Goal: Task Accomplishment & Management: Complete application form

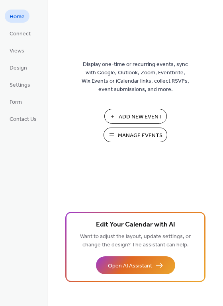
click at [140, 134] on span "Manage Events" at bounding box center [140, 136] width 45 height 8
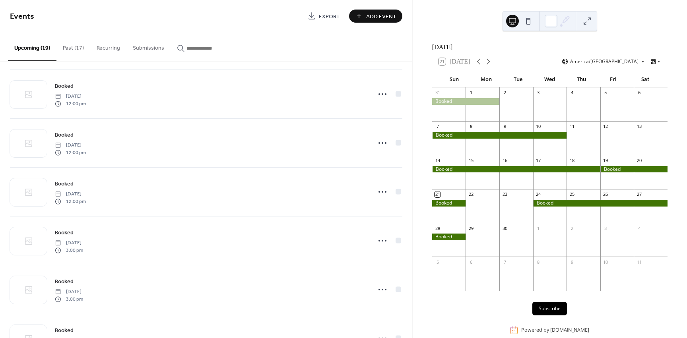
scroll to position [517, 0]
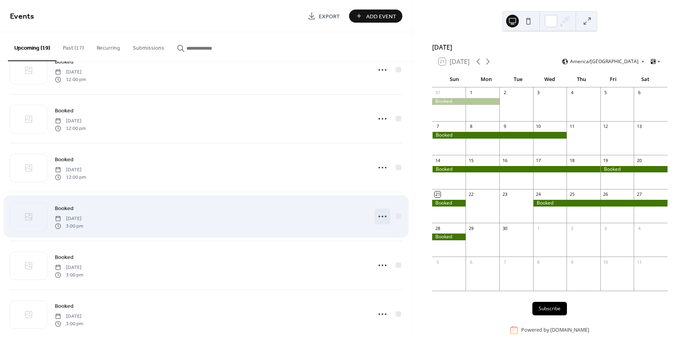
click at [382, 217] on circle at bounding box center [383, 217] width 2 height 2
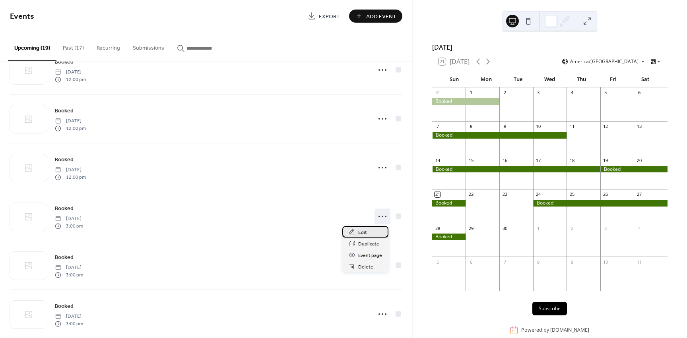
click at [355, 233] on div "Edit" at bounding box center [365, 232] width 46 height 12
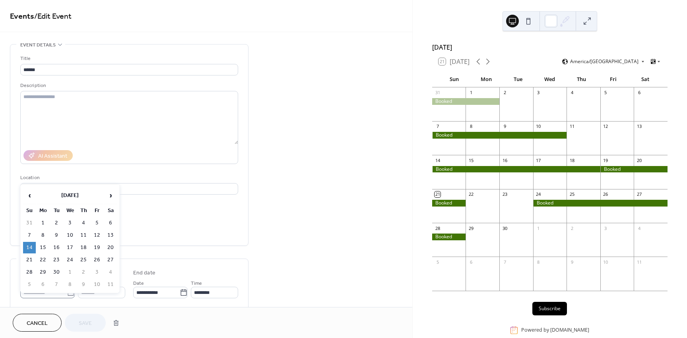
click at [67, 293] on icon at bounding box center [71, 293] width 8 height 8
click at [67, 293] on input "**********" at bounding box center [43, 293] width 47 height 12
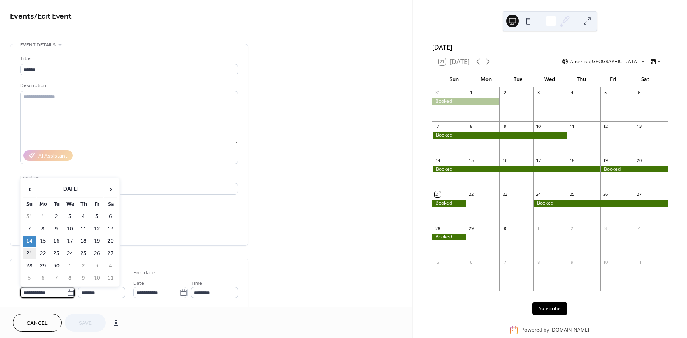
click at [28, 254] on td "21" at bounding box center [29, 254] width 13 height 12
type input "**********"
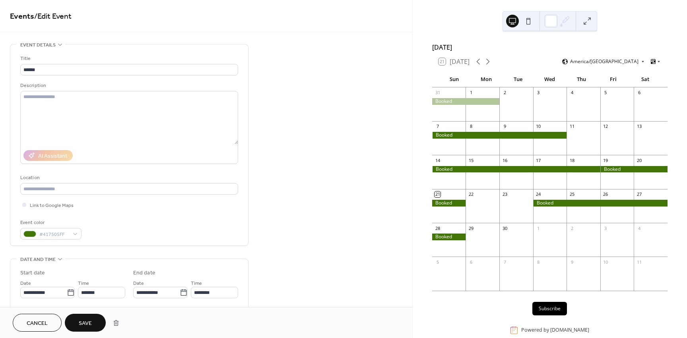
click at [89, 320] on span "Save" at bounding box center [85, 324] width 13 height 8
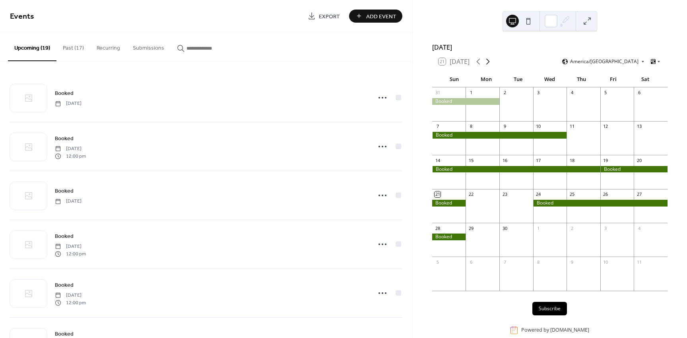
click at [490, 65] on icon at bounding box center [488, 62] width 4 height 6
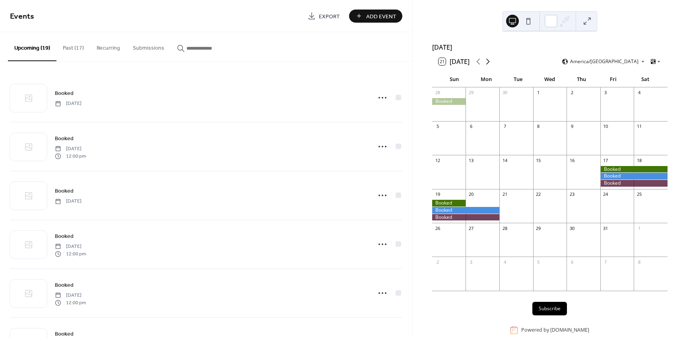
click at [490, 65] on icon at bounding box center [488, 62] width 4 height 6
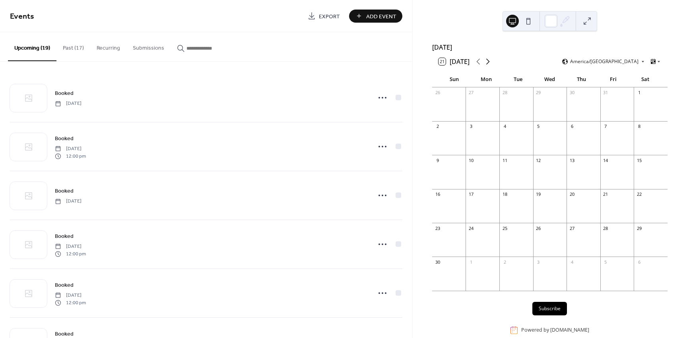
click at [489, 65] on icon at bounding box center [488, 62] width 10 height 10
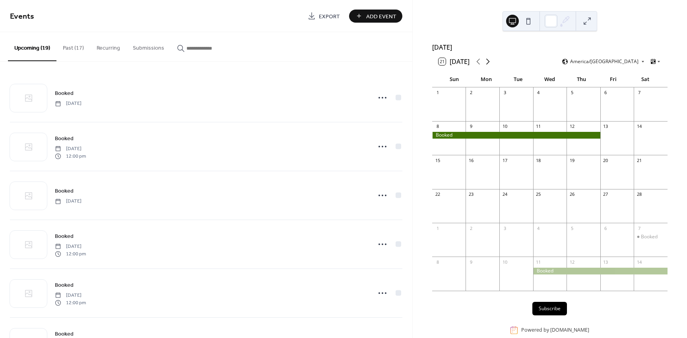
click at [488, 65] on icon at bounding box center [488, 62] width 10 height 10
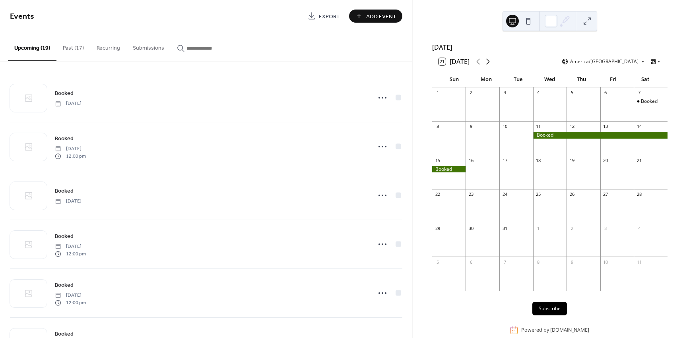
click at [488, 65] on icon at bounding box center [488, 62] width 10 height 10
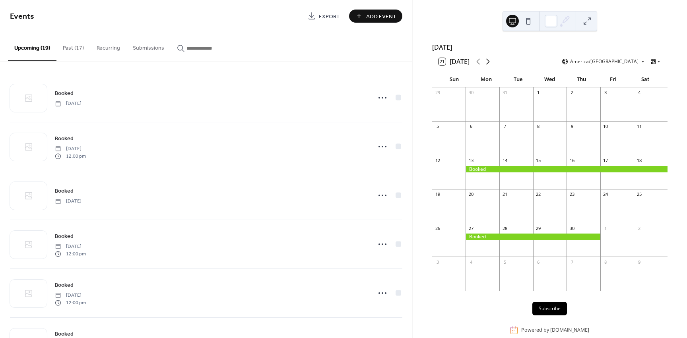
click at [488, 65] on icon at bounding box center [488, 62] width 10 height 10
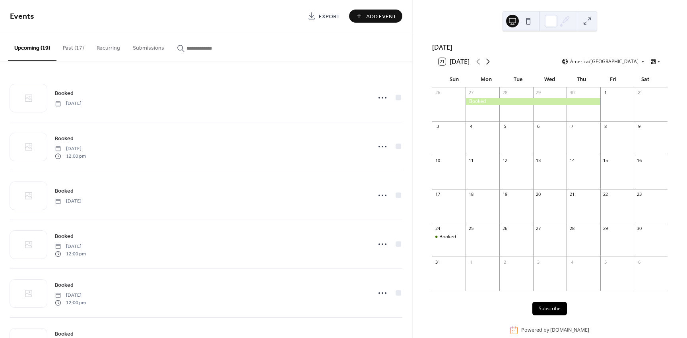
click at [488, 65] on icon at bounding box center [488, 62] width 10 height 10
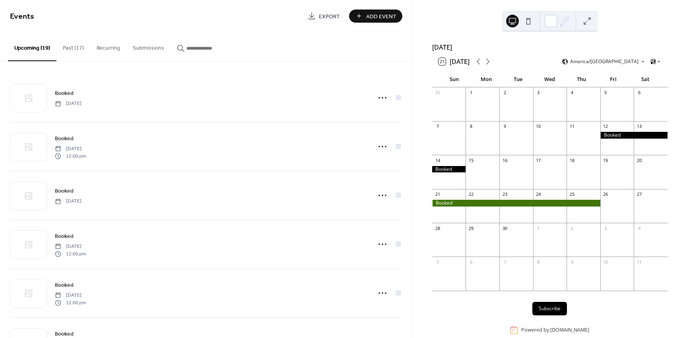
click at [383, 16] on span "Add Event" at bounding box center [381, 16] width 30 height 8
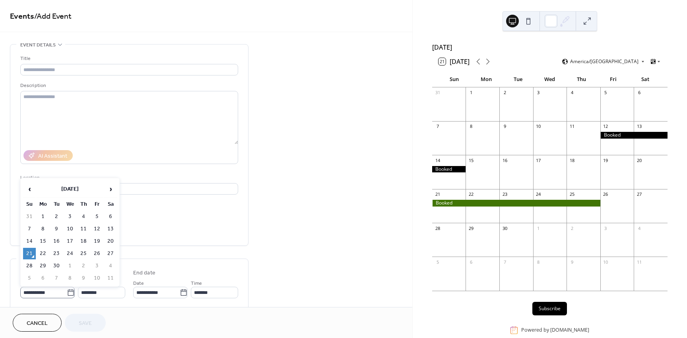
click at [67, 293] on icon at bounding box center [71, 293] width 8 height 8
click at [66, 293] on input "**********" at bounding box center [43, 293] width 47 height 12
click at [110, 190] on span "›" at bounding box center [111, 189] width 12 height 16
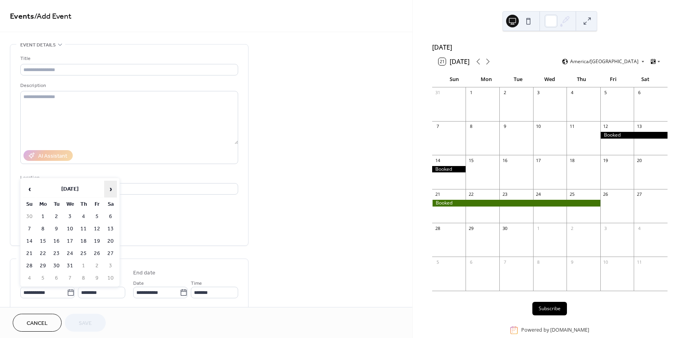
click at [110, 190] on span "›" at bounding box center [111, 189] width 12 height 16
click at [80, 265] on td "26" at bounding box center [83, 266] width 13 height 12
type input "**********"
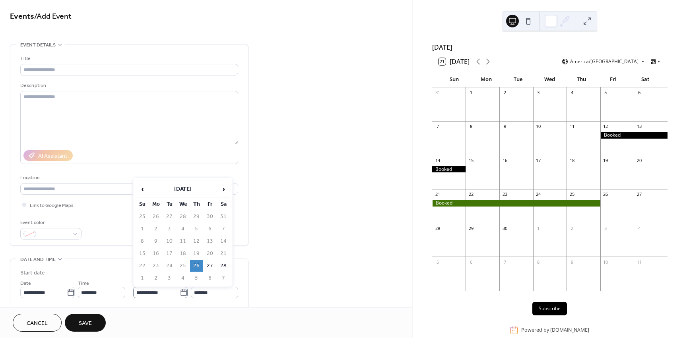
click at [181, 295] on icon at bounding box center [184, 293] width 8 height 8
click at [180, 295] on input "**********" at bounding box center [156, 293] width 47 height 12
click at [139, 276] on td "1" at bounding box center [142, 279] width 13 height 12
type input "**********"
click at [72, 234] on div at bounding box center [50, 234] width 61 height 12
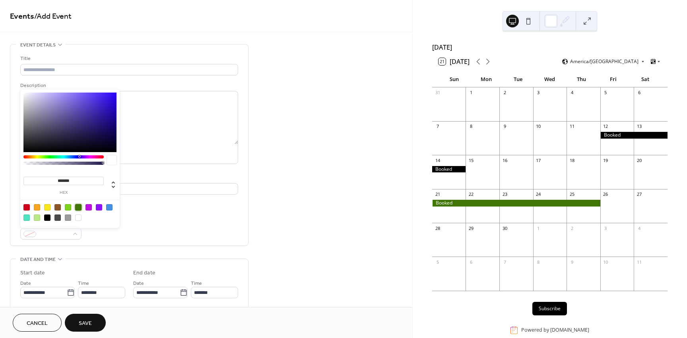
click at [80, 209] on div at bounding box center [78, 207] width 6 height 6
type input "*******"
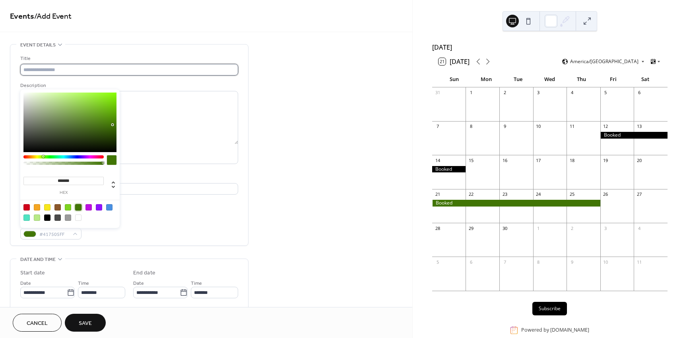
click at [96, 72] on input "text" at bounding box center [129, 70] width 218 height 12
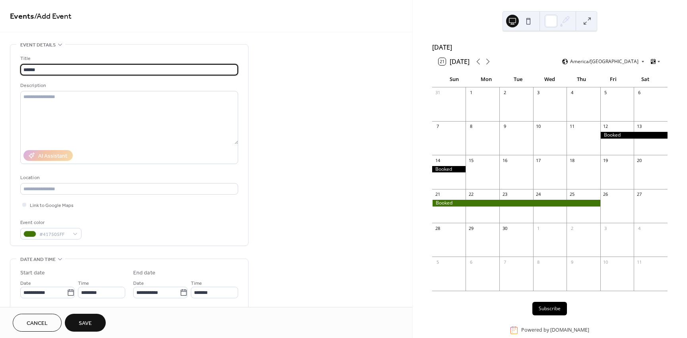
type input "******"
click at [93, 318] on button "Save" at bounding box center [85, 323] width 41 height 18
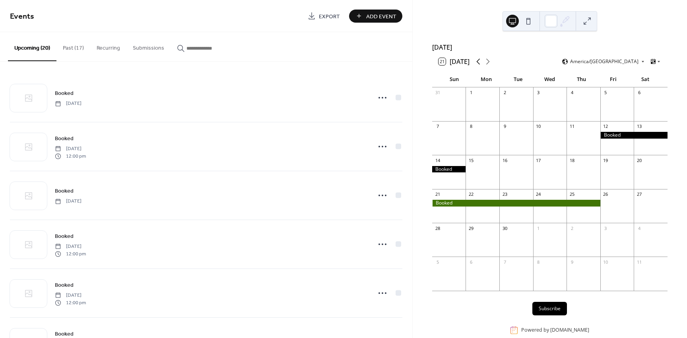
click at [475, 65] on icon at bounding box center [479, 62] width 10 height 10
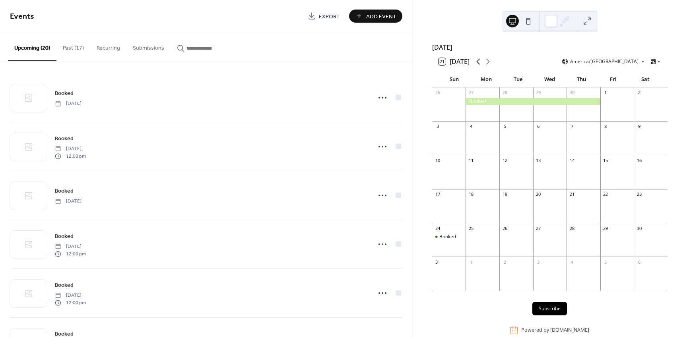
click at [475, 65] on icon at bounding box center [479, 62] width 10 height 10
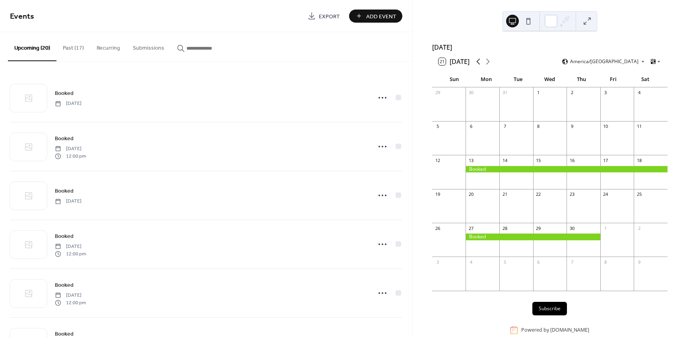
click at [475, 65] on icon at bounding box center [479, 62] width 10 height 10
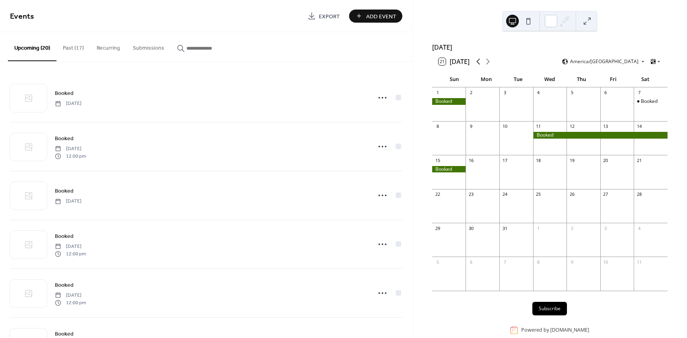
click at [478, 66] on icon at bounding box center [479, 62] width 10 height 10
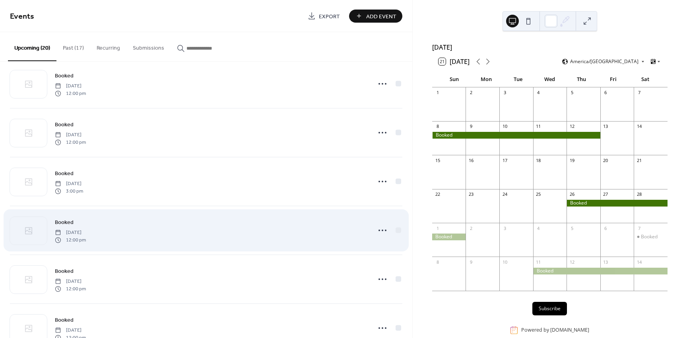
scroll to position [358, 0]
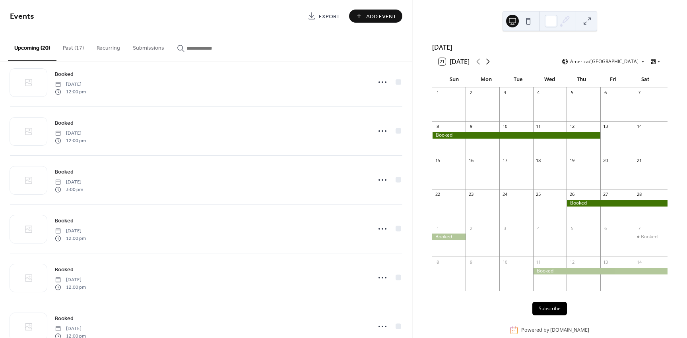
click at [490, 65] on icon at bounding box center [488, 62] width 4 height 6
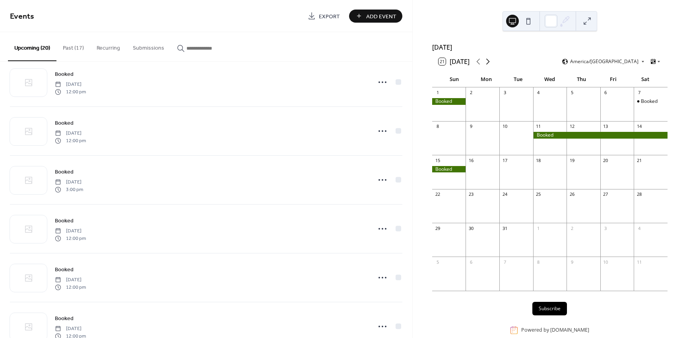
click at [490, 65] on icon at bounding box center [488, 62] width 4 height 6
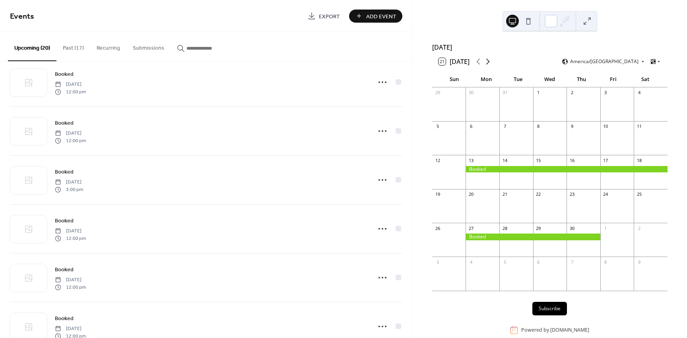
click at [490, 65] on icon at bounding box center [488, 62] width 4 height 6
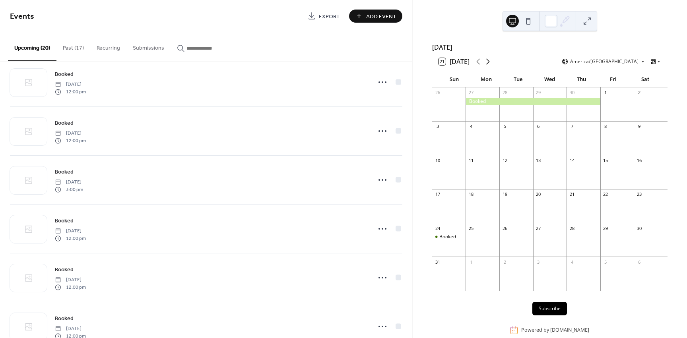
click at [490, 65] on icon at bounding box center [488, 62] width 4 height 6
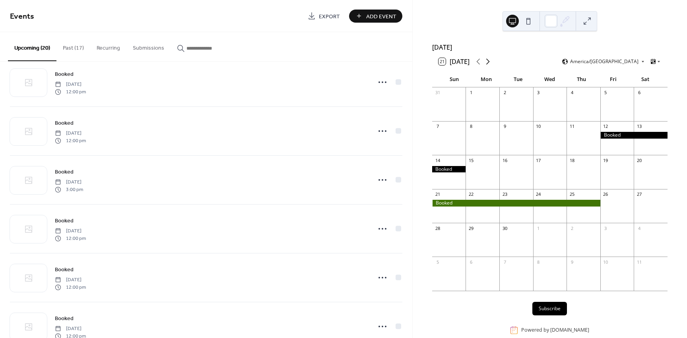
click at [490, 65] on icon at bounding box center [488, 62] width 4 height 6
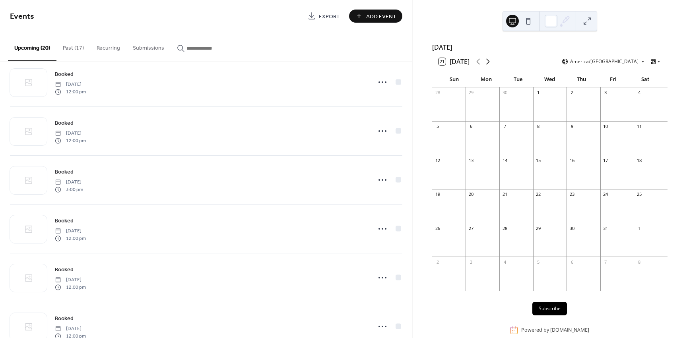
click at [490, 65] on icon at bounding box center [488, 62] width 4 height 6
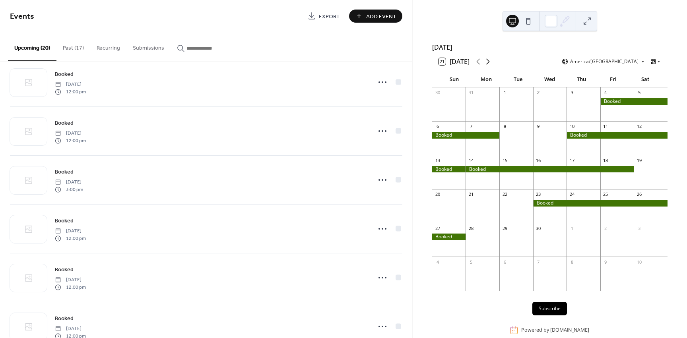
click at [490, 65] on icon at bounding box center [488, 62] width 4 height 6
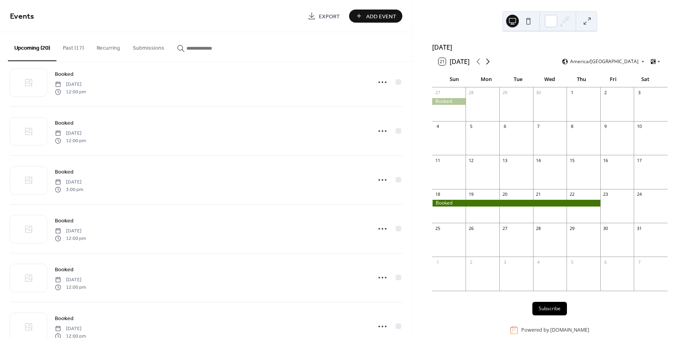
click at [490, 65] on icon at bounding box center [488, 62] width 4 height 6
click at [475, 65] on icon at bounding box center [479, 62] width 10 height 10
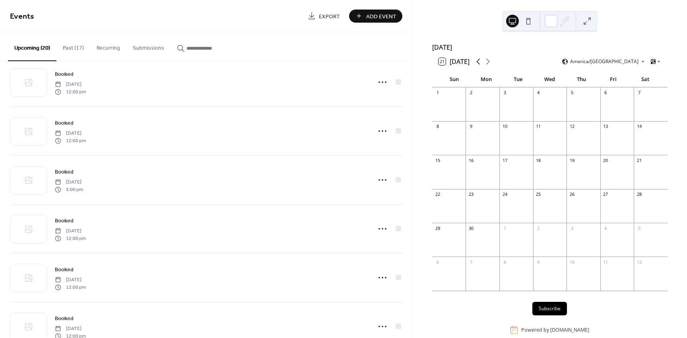
click at [475, 65] on icon at bounding box center [479, 62] width 10 height 10
